Goal: Complete application form

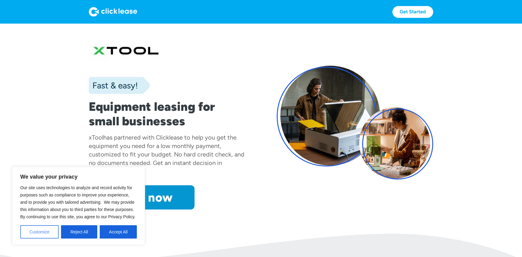
click at [44, 232] on button "Customize" at bounding box center [39, 231] width 38 height 13
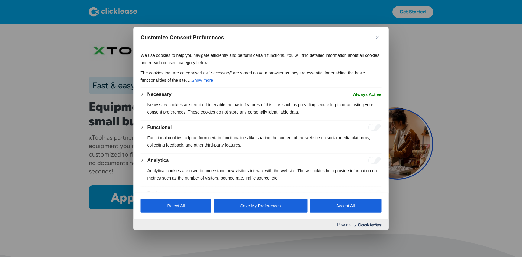
click at [379, 39] on button "Close" at bounding box center [378, 37] width 7 height 7
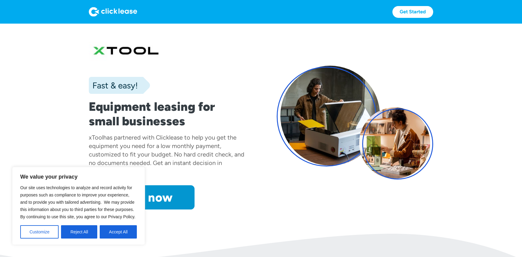
click at [379, 39] on div "Fast & easy! Equipment leasing for small businesses xTool has partnered with Cl…" at bounding box center [261, 123] width 345 height 174
click at [92, 230] on button "Reject All" at bounding box center [79, 231] width 36 height 13
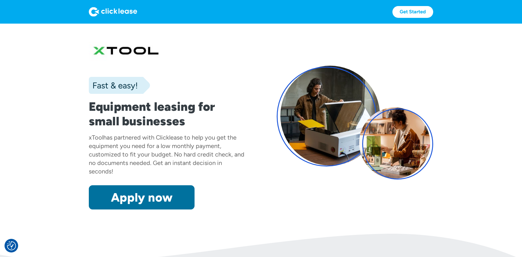
scroll to position [4, 0]
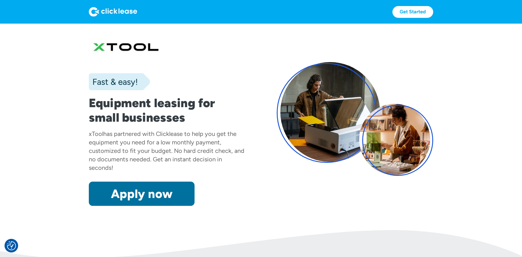
click at [133, 193] on link "Apply now" at bounding box center [142, 193] width 106 height 24
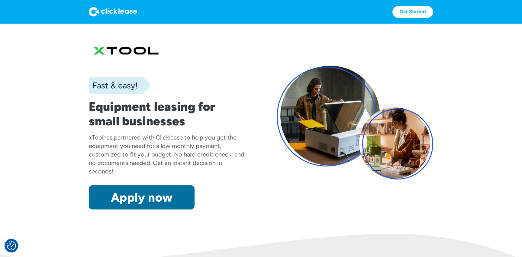
click at [182, 191] on link "Apply now" at bounding box center [142, 197] width 106 height 24
